Goal: Transaction & Acquisition: Purchase product/service

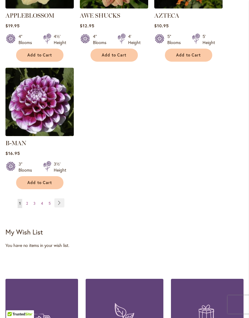
scroll to position [826, 0]
click at [61, 201] on link "Page Next" at bounding box center [59, 202] width 10 height 9
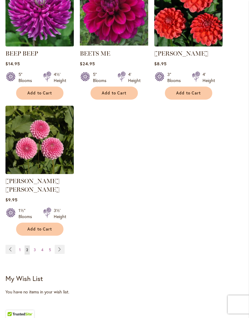
scroll to position [780, 0]
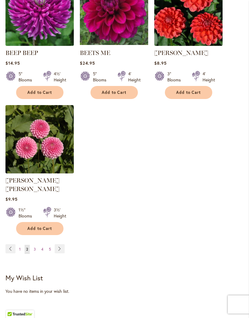
click at [60, 249] on link "Page Next" at bounding box center [60, 248] width 10 height 9
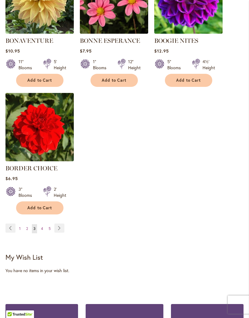
scroll to position [793, 0]
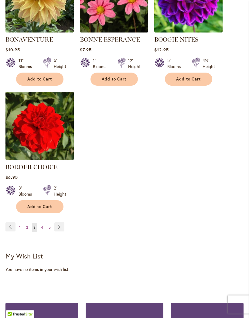
click at [61, 231] on link "Page Next" at bounding box center [59, 226] width 10 height 9
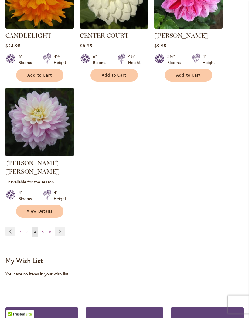
scroll to position [807, 0]
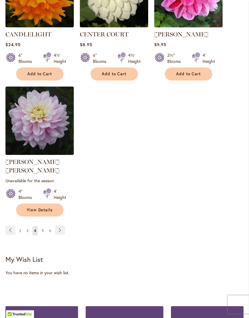
click at [61, 228] on link "Page Next" at bounding box center [60, 230] width 10 height 9
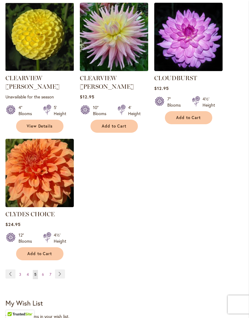
scroll to position [779, 0]
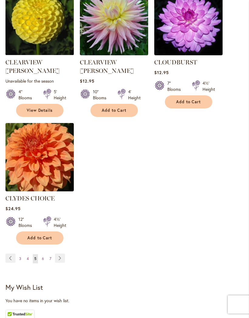
click at [60, 254] on link "Page Next" at bounding box center [60, 258] width 10 height 9
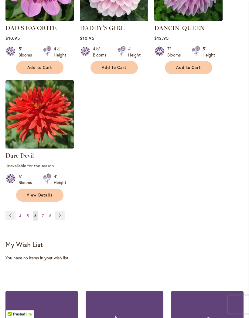
scroll to position [828, 0]
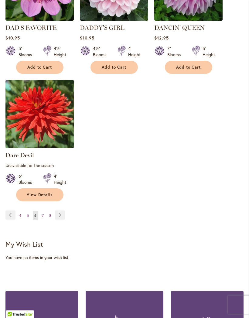
click at [59, 215] on link "Page Next" at bounding box center [60, 214] width 10 height 9
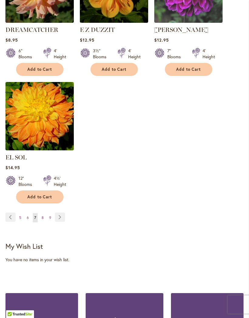
scroll to position [813, 0]
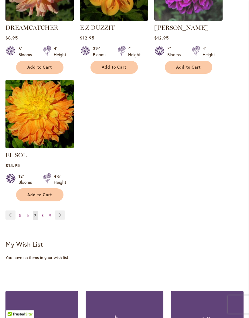
click at [59, 214] on link "Page Next" at bounding box center [60, 215] width 10 height 9
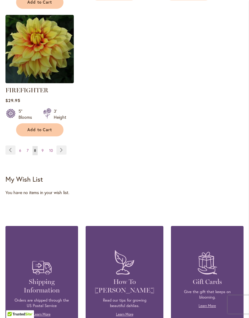
click at [62, 155] on link "Page Next" at bounding box center [61, 150] width 10 height 9
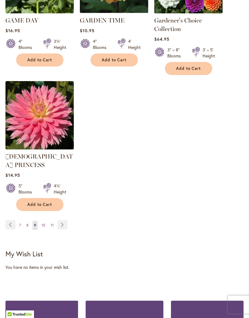
scroll to position [851, 0]
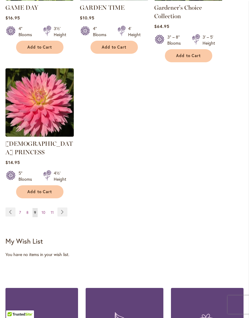
click at [61, 207] on link "Page Next" at bounding box center [62, 211] width 10 height 9
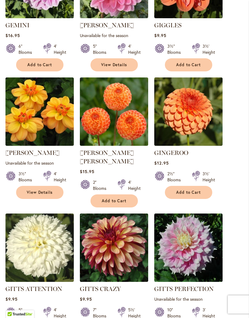
scroll to position [298, 0]
click at [129, 146] on img at bounding box center [114, 111] width 68 height 68
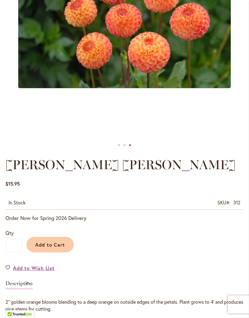
scroll to position [185, 0]
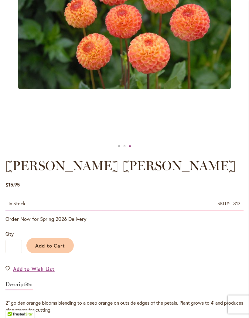
click at [55, 249] on span "Add to Cart" at bounding box center [50, 245] width 30 height 6
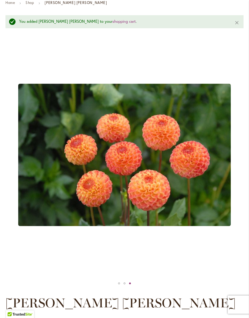
scroll to position [54, 0]
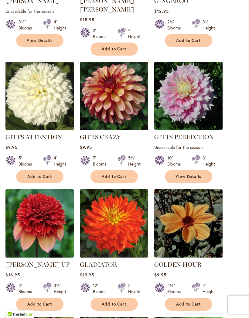
scroll to position [449, 0]
click at [123, 101] on img at bounding box center [114, 96] width 68 height 68
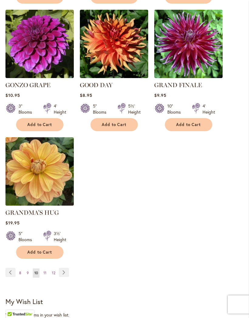
scroll to position [757, 0]
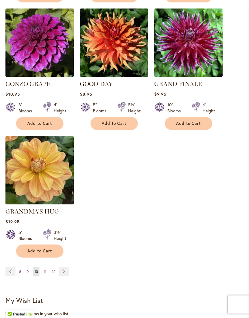
click at [120, 49] on img at bounding box center [114, 43] width 68 height 68
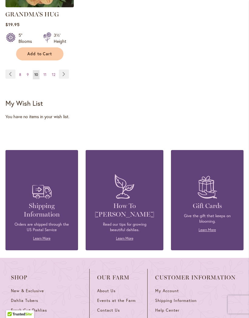
scroll to position [956, 0]
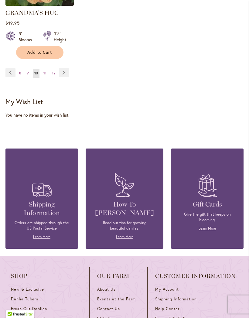
click at [62, 73] on link "Page Next" at bounding box center [64, 72] width 10 height 9
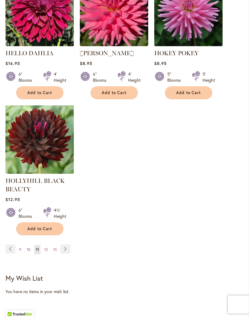
scroll to position [918, 0]
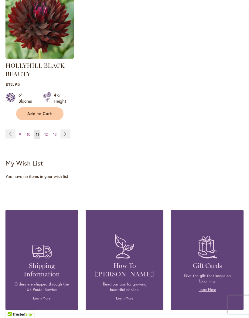
click at [66, 138] on link "Page Next" at bounding box center [65, 133] width 10 height 9
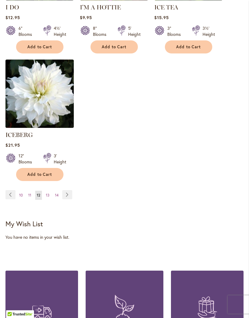
scroll to position [834, 0]
click at [67, 194] on link "Page Next" at bounding box center [67, 194] width 10 height 9
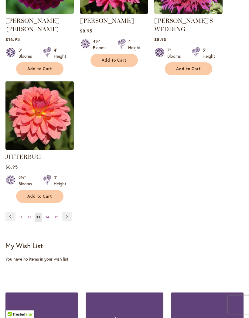
scroll to position [842, 0]
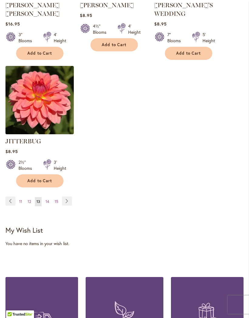
click at [69, 196] on link "Page Next" at bounding box center [67, 200] width 10 height 9
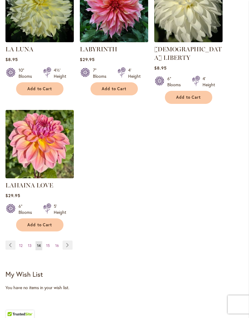
scroll to position [786, 0]
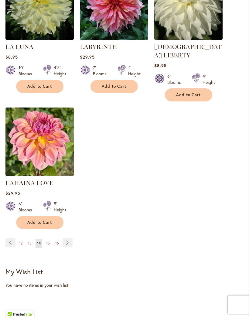
click at [66, 240] on link "Page Next" at bounding box center [67, 242] width 10 height 9
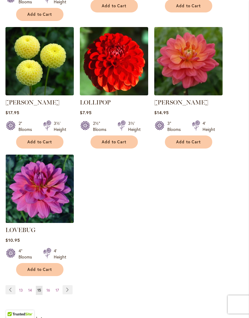
scroll to position [825, 0]
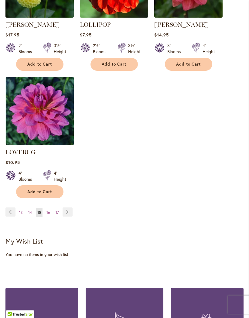
click at [68, 207] on link "Page Next" at bounding box center [67, 211] width 10 height 9
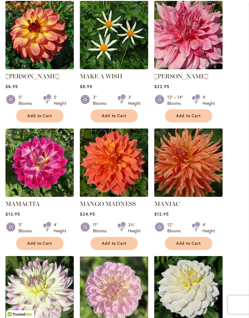
scroll to position [514, 0]
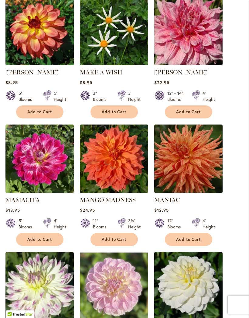
click at [123, 237] on span "Add to Cart" at bounding box center [114, 239] width 25 height 5
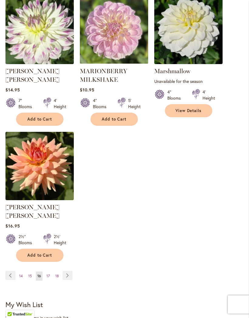
scroll to position [786, 0]
click at [66, 271] on link "Page Next" at bounding box center [67, 275] width 10 height 9
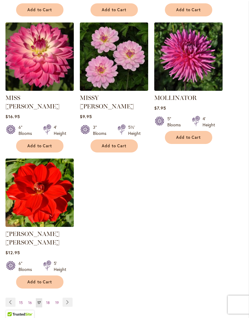
scroll to position [739, 0]
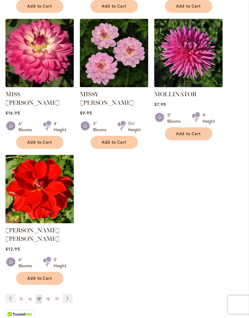
click at [67, 294] on link "Page Next" at bounding box center [67, 298] width 10 height 9
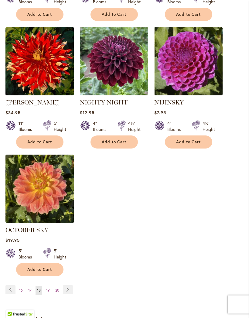
scroll to position [748, 0]
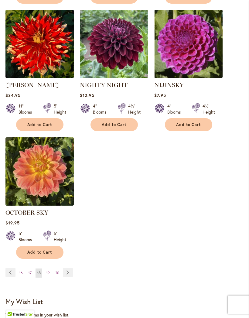
click at [69, 277] on link "Page Next" at bounding box center [68, 272] width 10 height 9
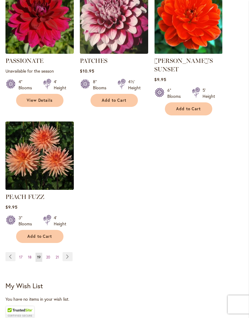
scroll to position [804, 0]
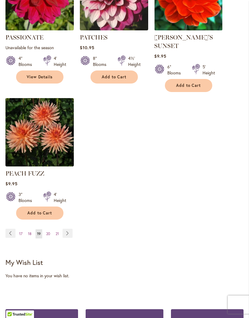
click at [69, 231] on link "Page Next" at bounding box center [67, 232] width 10 height 9
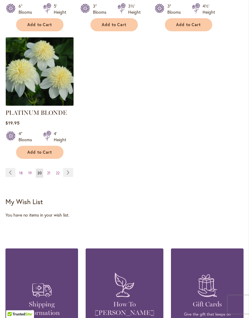
scroll to position [877, 0]
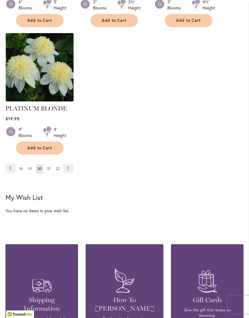
click at [72, 164] on link "Page Next" at bounding box center [68, 168] width 10 height 9
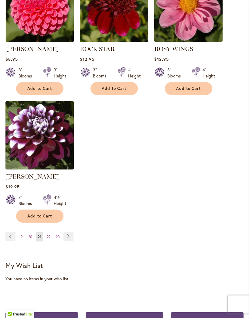
scroll to position [792, 0]
click at [67, 241] on link "Page Next" at bounding box center [68, 235] width 10 height 9
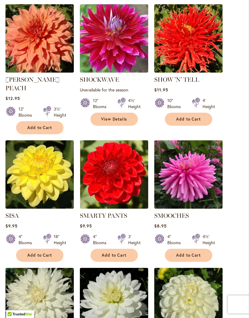
scroll to position [498, 0]
click at [43, 127] on span "Add to Cart" at bounding box center [39, 127] width 25 height 5
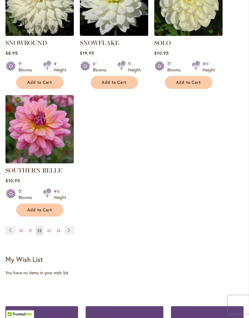
scroll to position [817, 0]
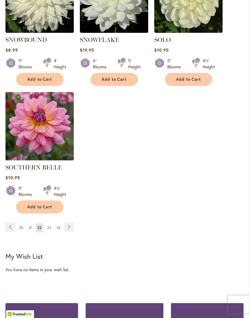
click at [72, 226] on link "Page Next" at bounding box center [69, 227] width 10 height 9
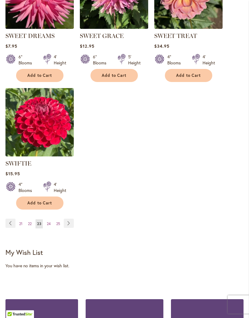
scroll to position [819, 0]
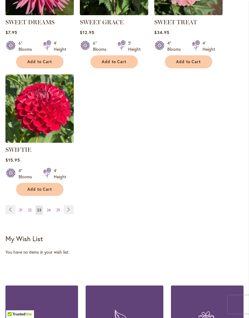
click at [67, 214] on link "Page Next" at bounding box center [69, 209] width 10 height 9
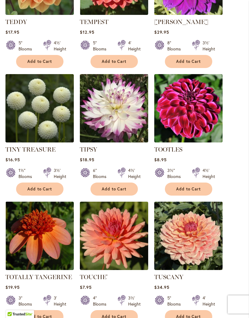
scroll to position [565, 0]
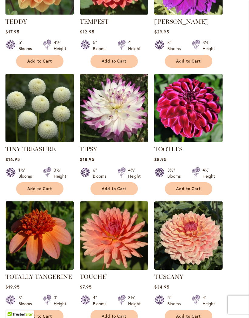
click at [231, 194] on ol "TABOO Rating: 93% 2 Reviews $9.95 5" Blooms 4½' Height Add to Cart" at bounding box center [124, 66] width 238 height 767
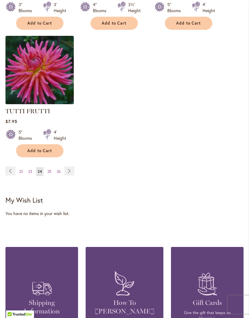
scroll to position [865, 0]
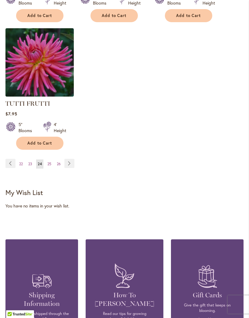
click at [67, 164] on link "Page Next" at bounding box center [69, 163] width 10 height 9
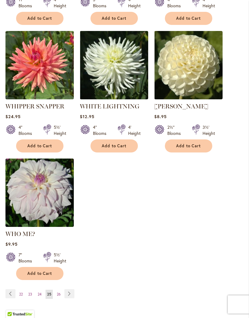
scroll to position [735, 0]
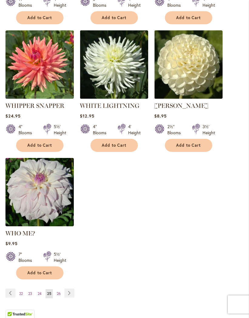
click at [70, 293] on link "Page Next" at bounding box center [69, 292] width 10 height 9
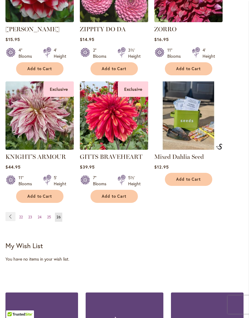
scroll to position [548, 0]
click at [129, 137] on img at bounding box center [114, 116] width 68 height 68
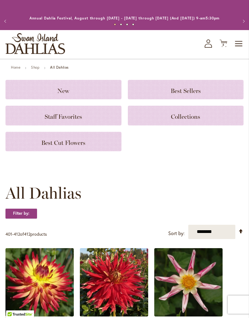
click at [86, 93] on h3 "New" at bounding box center [63, 89] width 101 height 7
click at [89, 145] on h3 "Best Cut Flowers" at bounding box center [63, 141] width 101 height 7
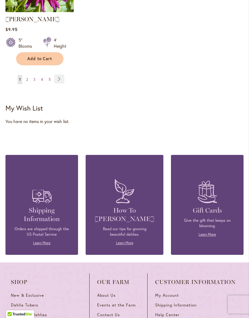
scroll to position [861, 0]
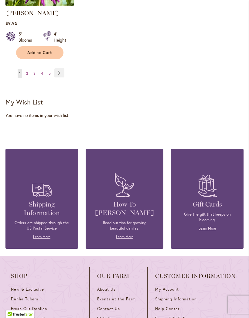
click at [61, 77] on link "Page Next" at bounding box center [59, 72] width 10 height 9
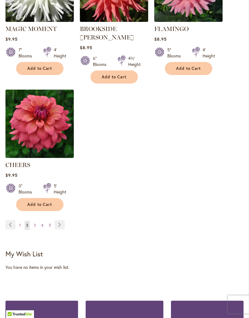
scroll to position [718, 0]
click at [49, 202] on span "Add to Cart" at bounding box center [39, 204] width 25 height 5
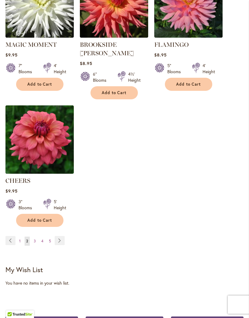
click at [61, 240] on link "Page Next" at bounding box center [60, 240] width 10 height 9
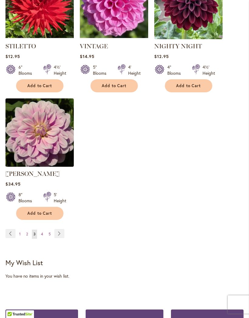
scroll to position [718, 0]
click at [60, 233] on link "Page Next" at bounding box center [59, 233] width 10 height 9
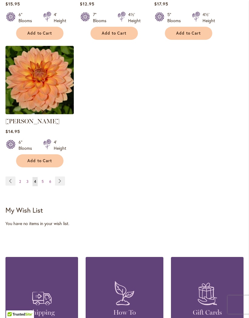
scroll to position [754, 0]
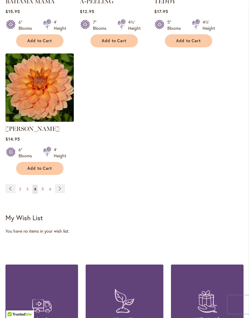
click at [60, 193] on link "Page Next" at bounding box center [60, 188] width 10 height 9
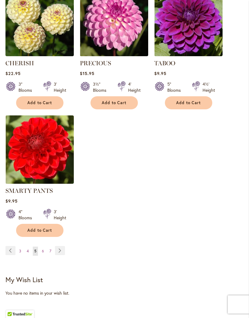
scroll to position [704, 0]
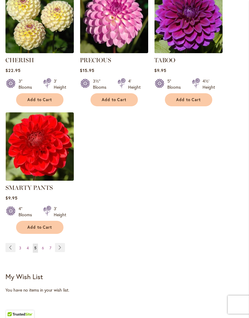
click at [62, 246] on link "Page Next" at bounding box center [60, 247] width 10 height 9
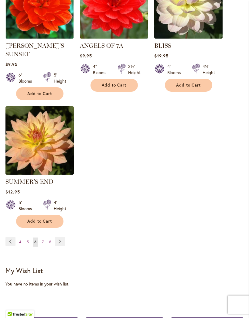
scroll to position [753, 0]
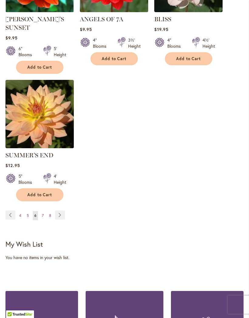
click at [61, 210] on link "Page Next" at bounding box center [60, 214] width 10 height 9
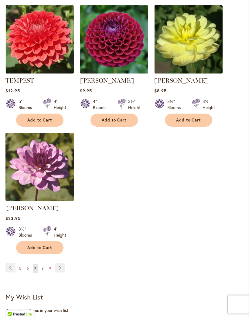
scroll to position [683, 0]
click at [61, 266] on link "Page Next" at bounding box center [60, 267] width 10 height 9
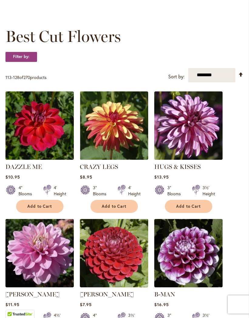
scroll to position [71, 0]
click at [126, 209] on span "Add to Cart" at bounding box center [114, 206] width 25 height 5
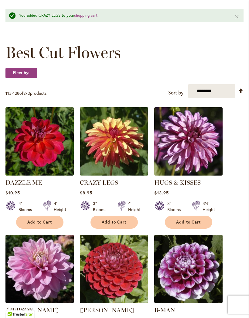
click at [197, 224] on span "Add to Cart" at bounding box center [188, 221] width 25 height 5
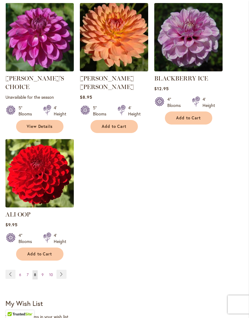
scroll to position [724, 0]
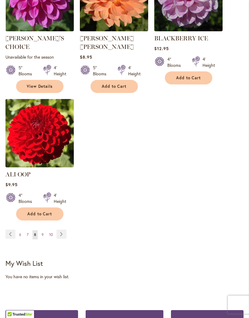
click at [64, 233] on link "Page Next" at bounding box center [61, 233] width 10 height 9
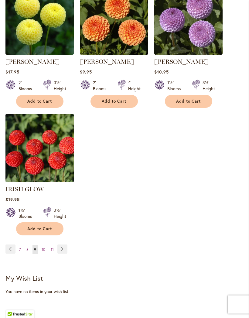
scroll to position [711, 0]
click at [64, 244] on link "Page Next" at bounding box center [62, 248] width 10 height 9
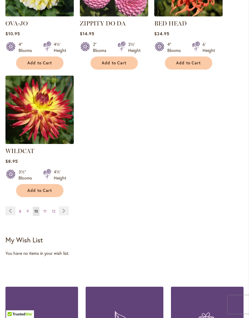
scroll to position [732, 0]
click at [66, 207] on link "Page Next" at bounding box center [64, 210] width 10 height 9
